Goal: Task Accomplishment & Management: Manage account settings

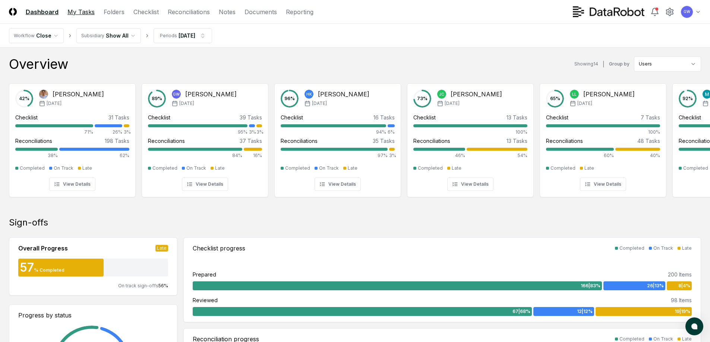
click at [81, 12] on link "My Tasks" at bounding box center [80, 11] width 27 height 9
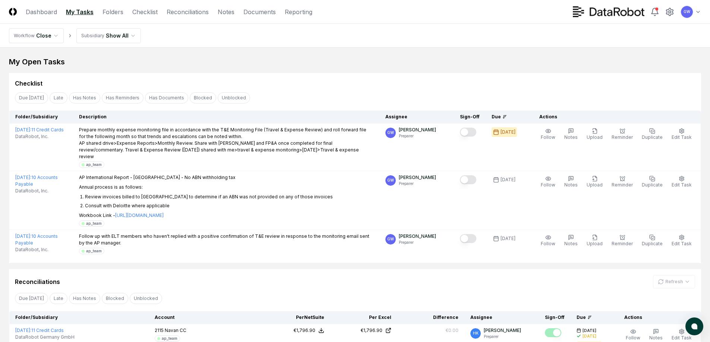
click at [90, 36] on html "CloseCore Dashboard My Tasks Folders Checklist Reconciliations Notes Documents …" at bounding box center [355, 288] width 710 height 577
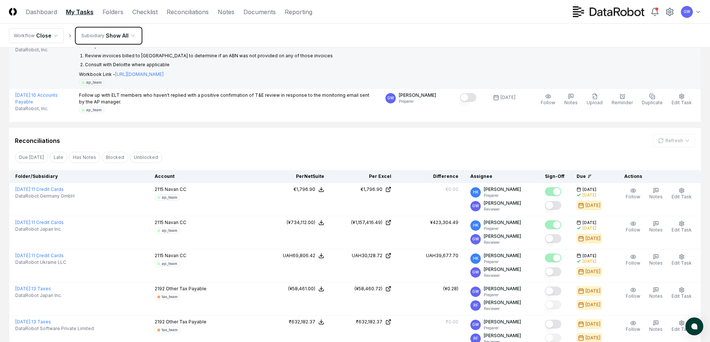
scroll to position [149, 0]
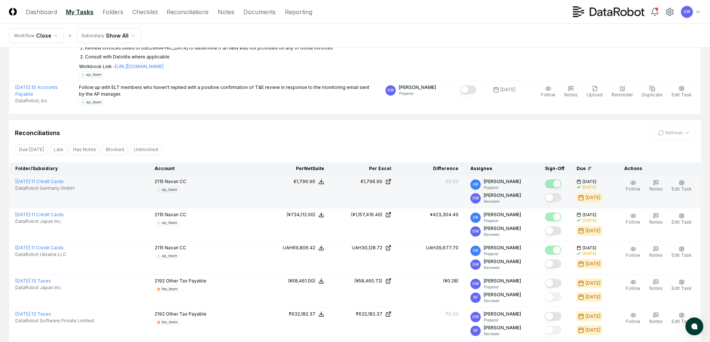
click at [554, 193] on button "Mark complete" at bounding box center [553, 197] width 16 height 9
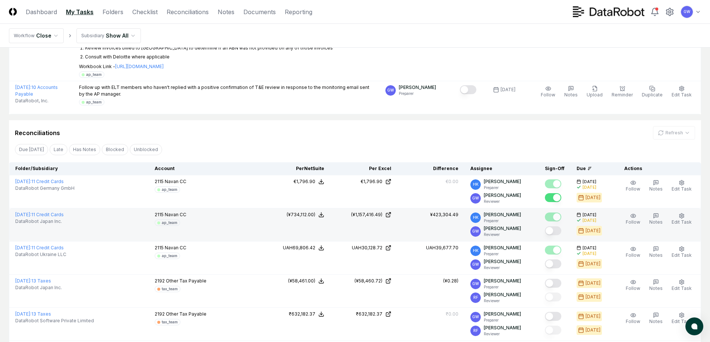
click at [551, 226] on button "Mark complete" at bounding box center [553, 230] width 16 height 9
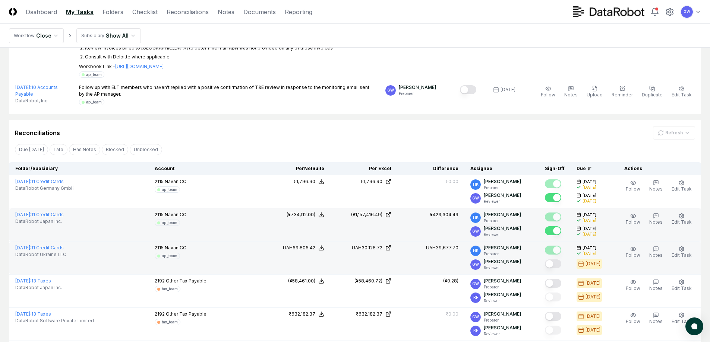
click at [555, 260] on button "Mark complete" at bounding box center [553, 264] width 16 height 9
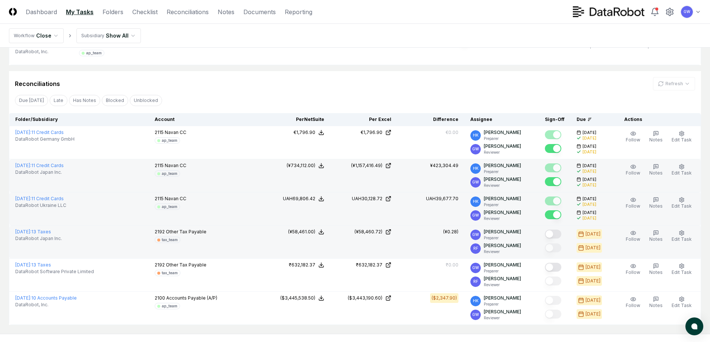
scroll to position [224, 0]
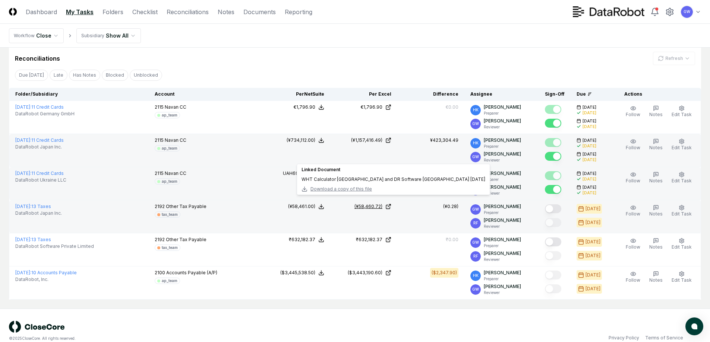
click at [372, 203] on div "(¥58,460.72)" at bounding box center [368, 206] width 28 height 7
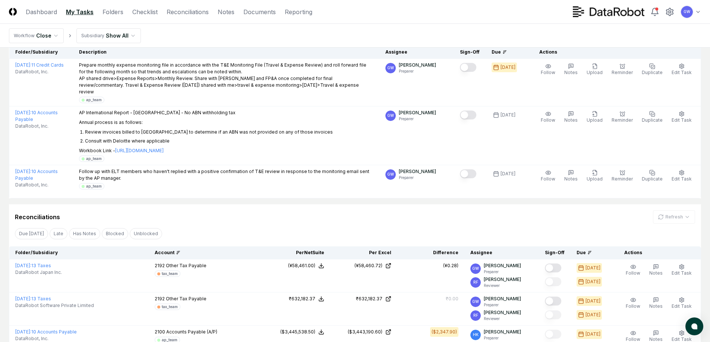
scroll to position [129, 0]
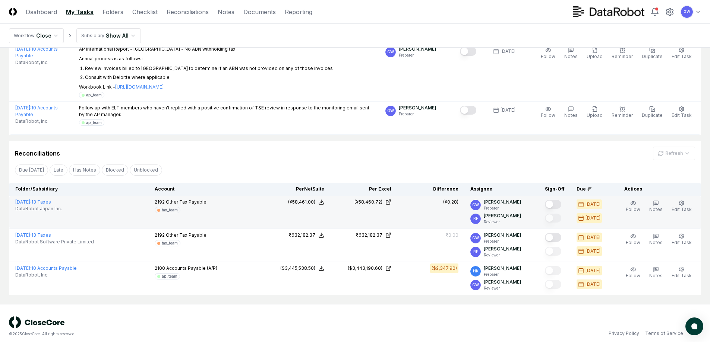
click at [556, 200] on button "Mark complete" at bounding box center [553, 204] width 16 height 9
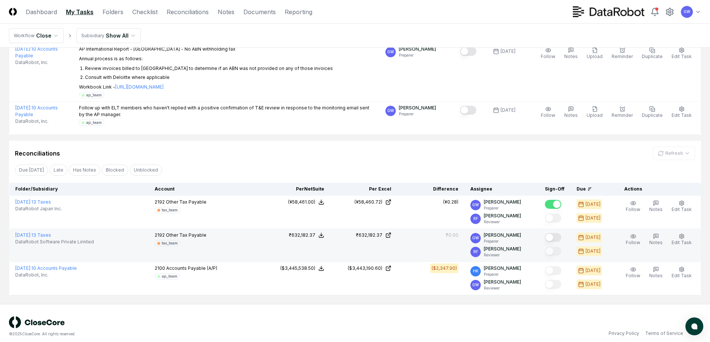
click at [551, 233] on button "Mark complete" at bounding box center [553, 237] width 16 height 9
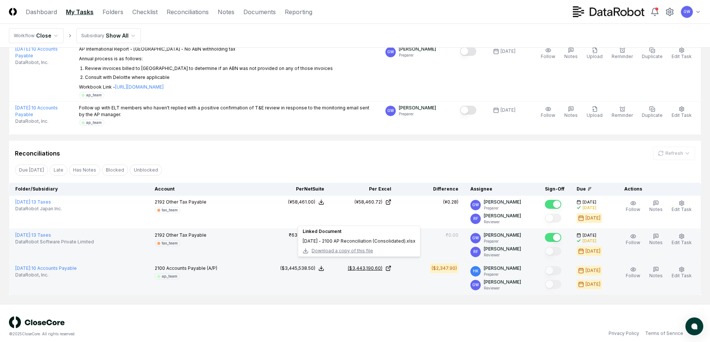
click at [370, 265] on div "($3,443,190.60)" at bounding box center [365, 268] width 35 height 7
